Goal: Information Seeking & Learning: Learn about a topic

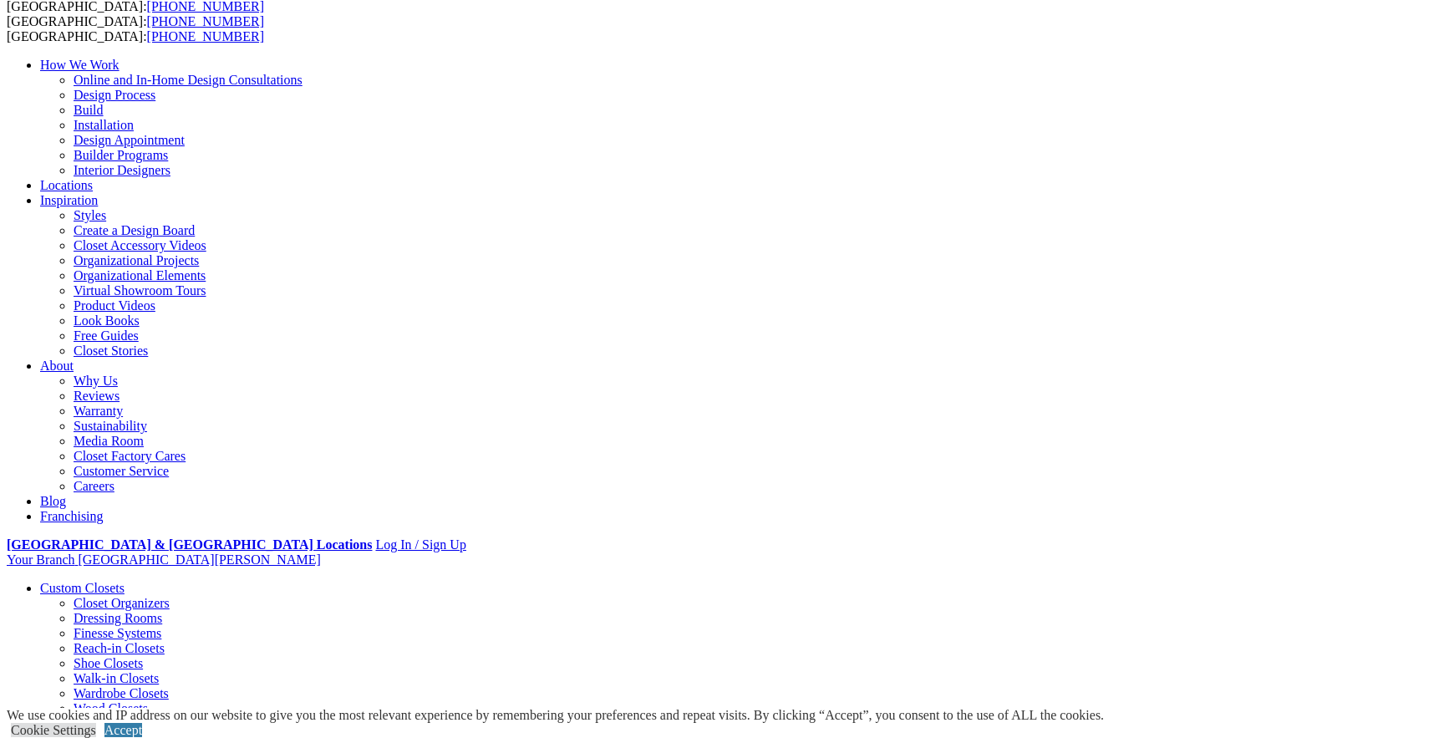
scroll to position [88, 0]
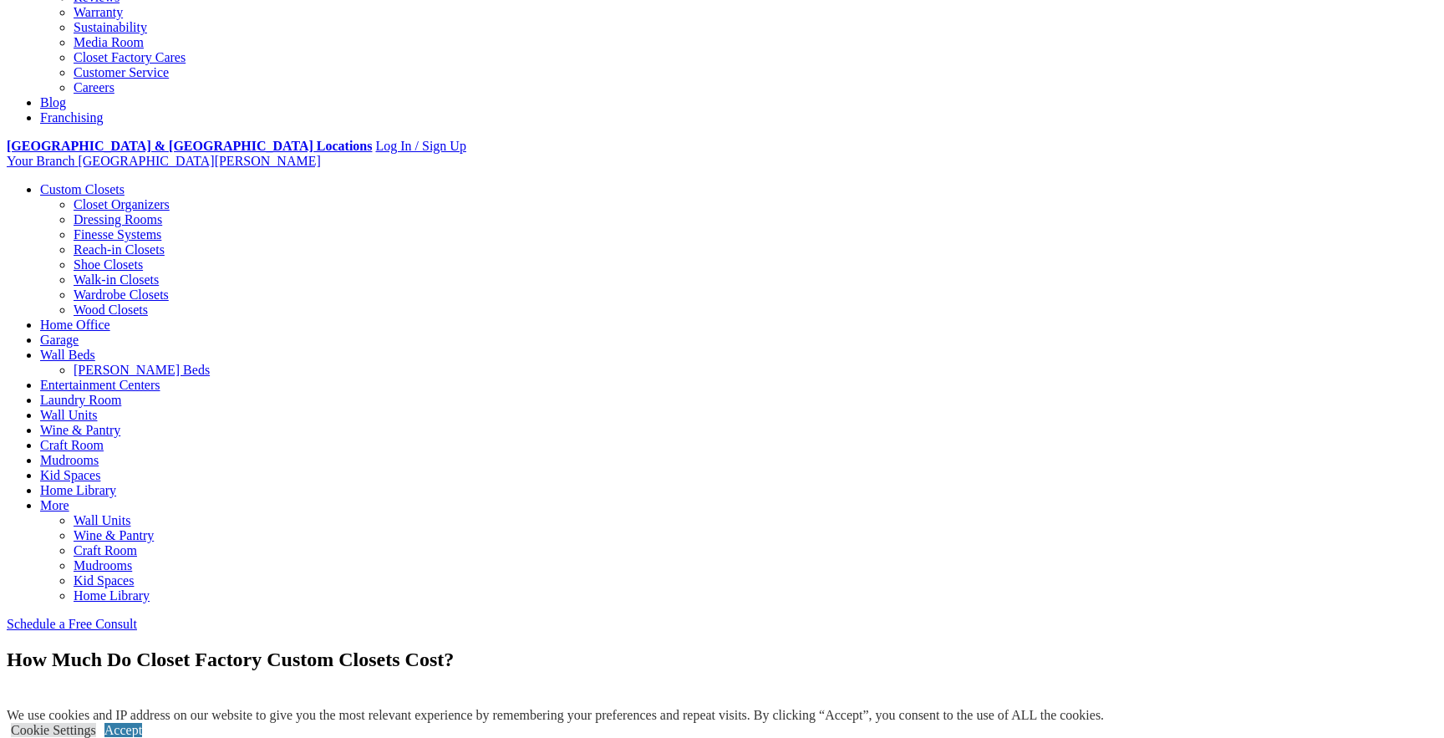
scroll to position [524, 0]
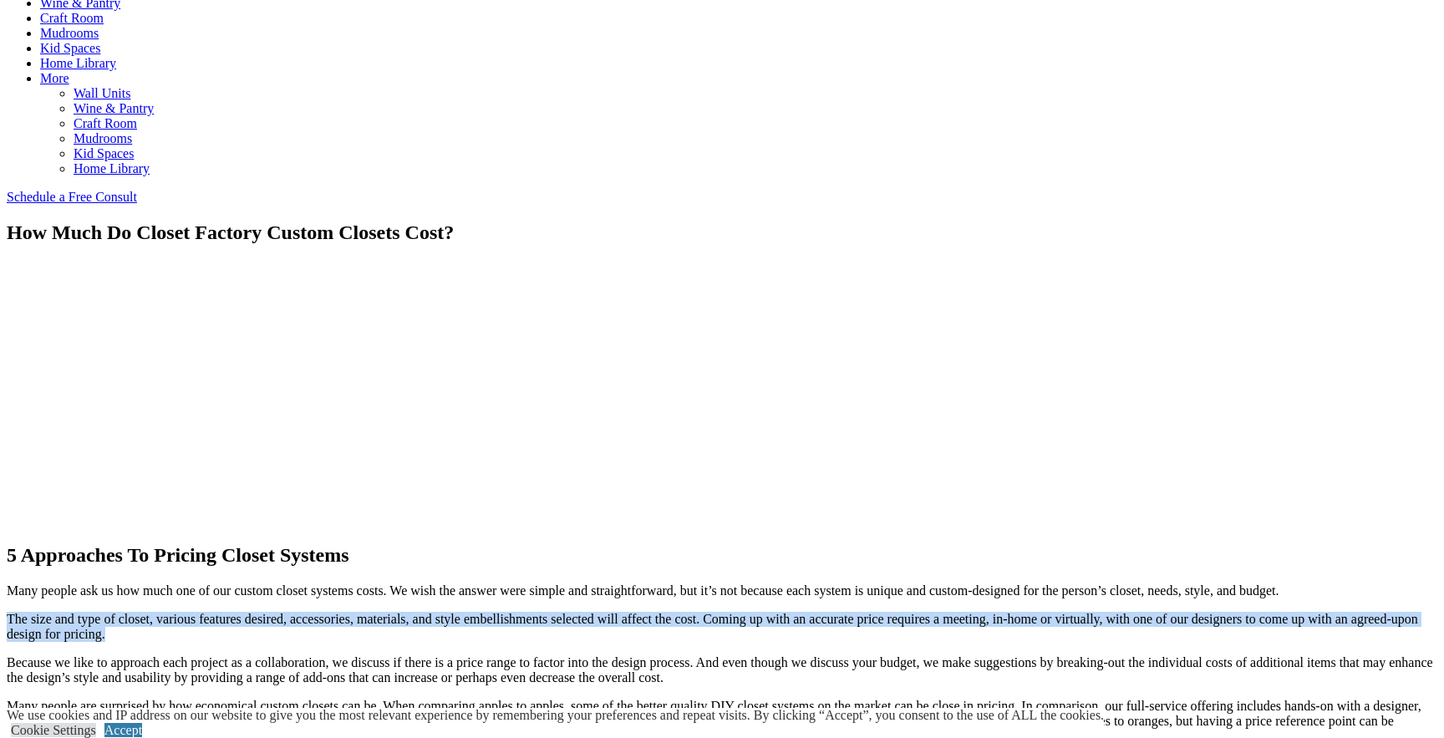
scroll to position [935, 0]
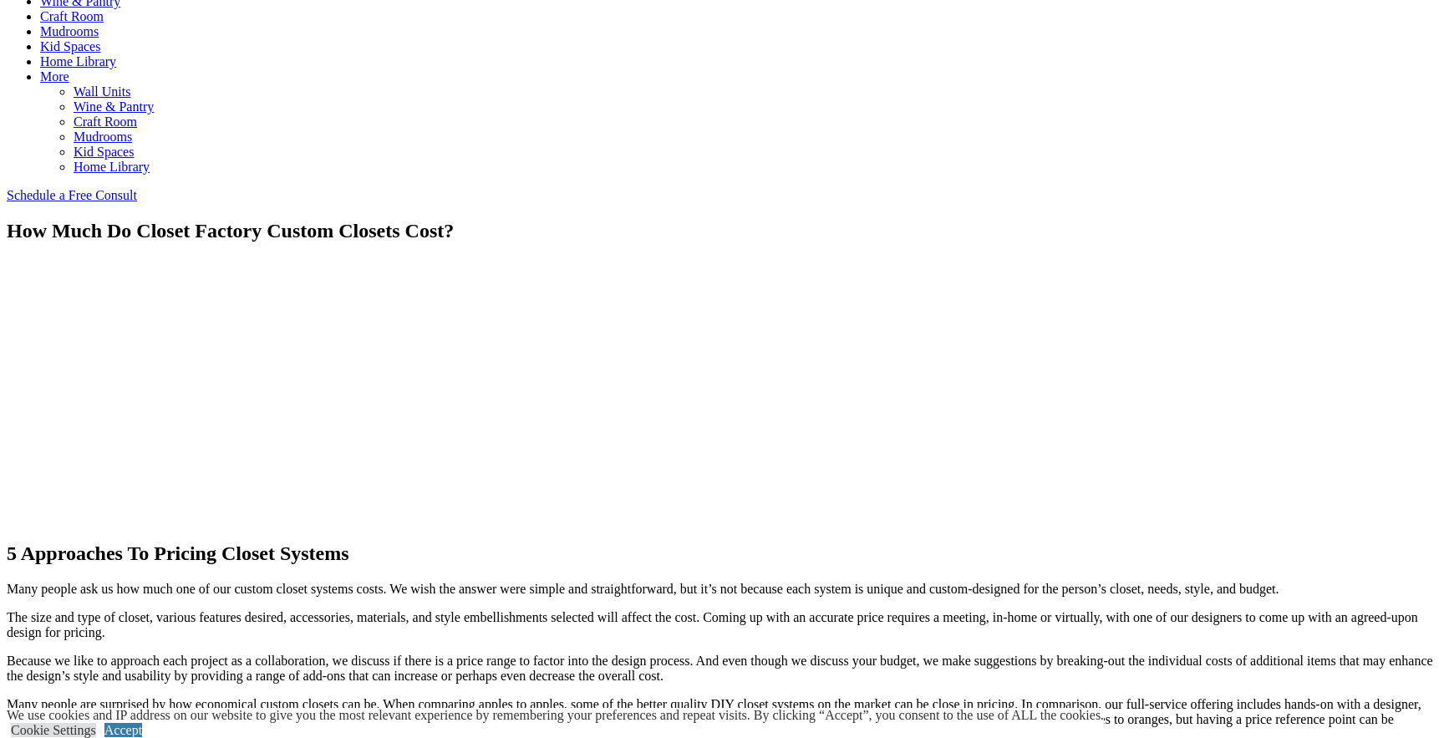
drag, startPoint x: 667, startPoint y: 307, endPoint x: 500, endPoint y: 237, distance: 180.5
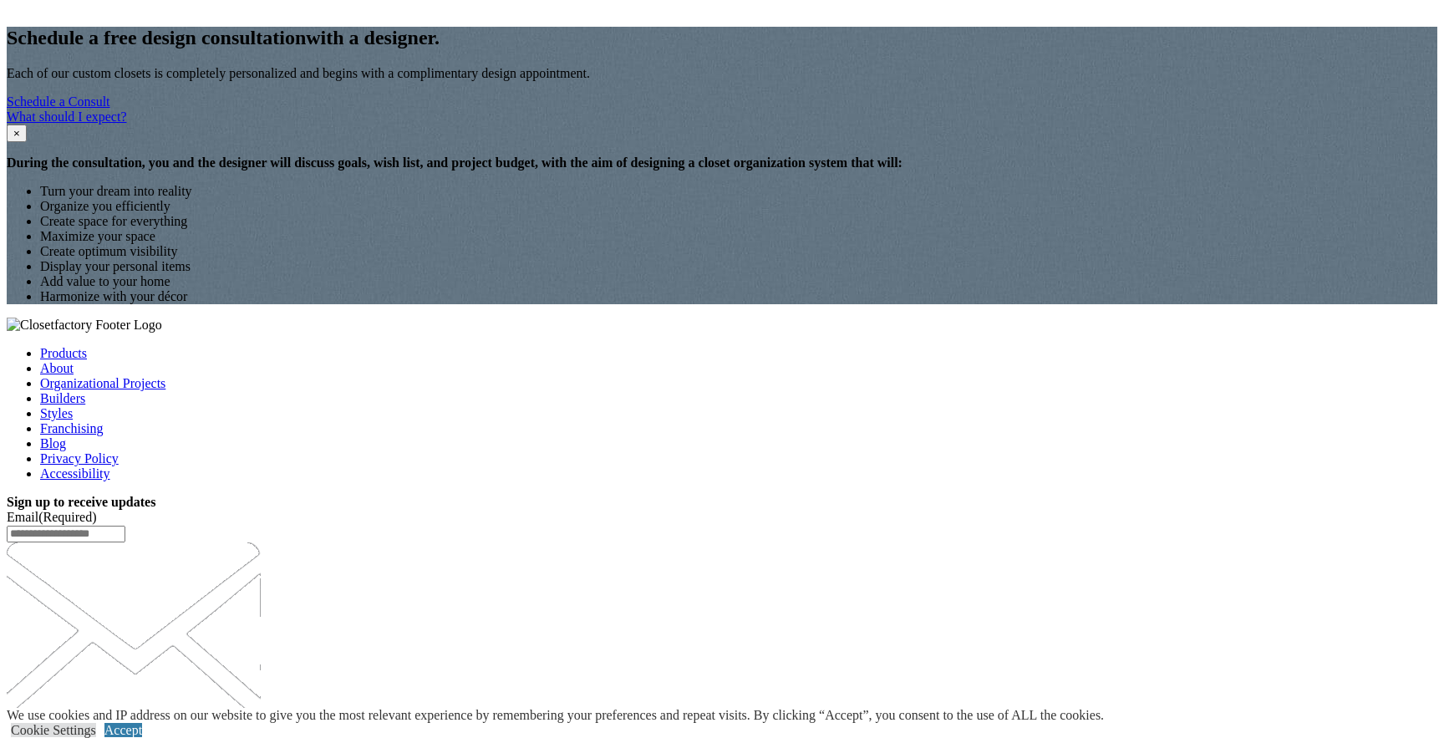
scroll to position [2472, 0]
